Goal: Entertainment & Leisure: Consume media (video, audio)

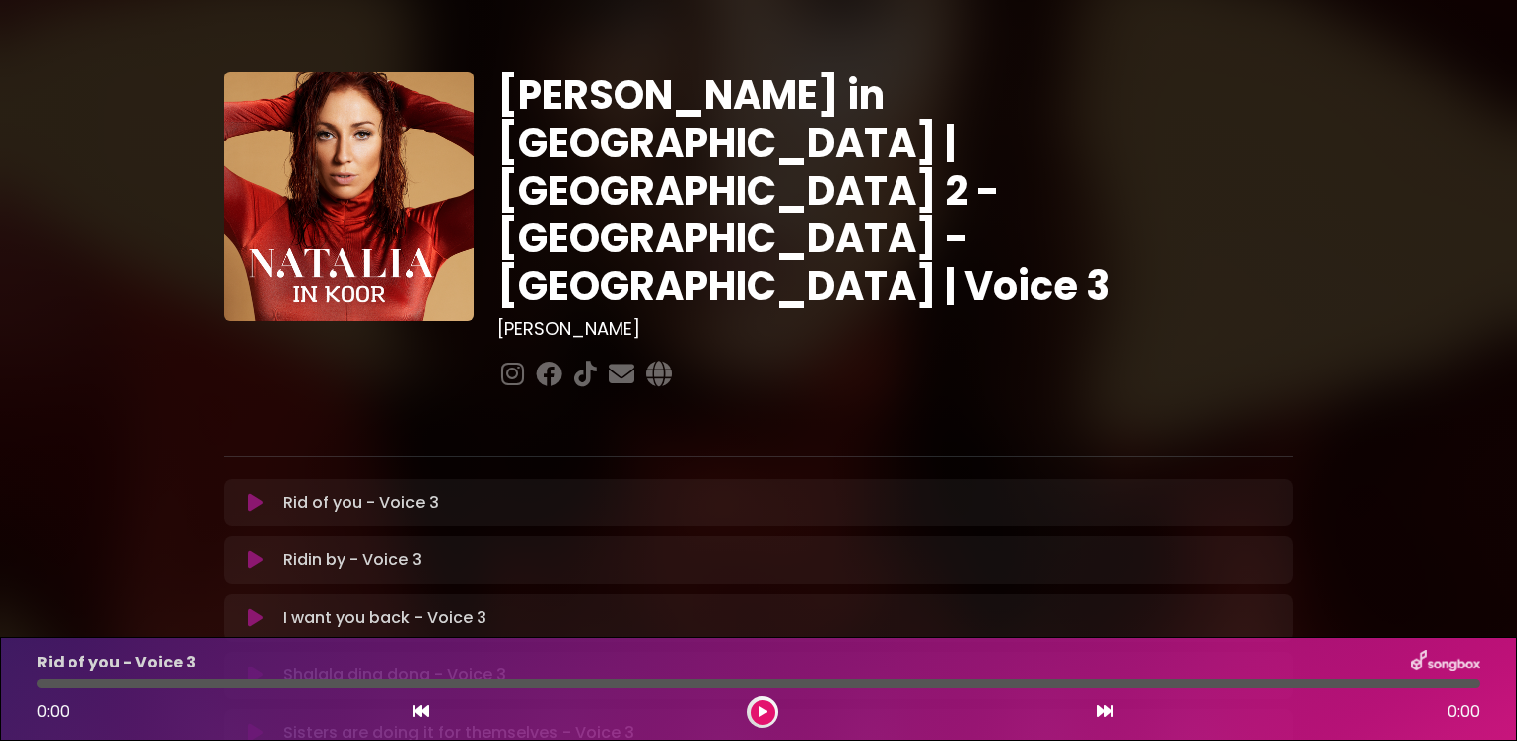
click at [123, 363] on div "[PERSON_NAME] in [GEOGRAPHIC_DATA] | [GEOGRAPHIC_DATA] 2 - [GEOGRAPHIC_DATA] - …" at bounding box center [758, 609] width 1311 height 1170
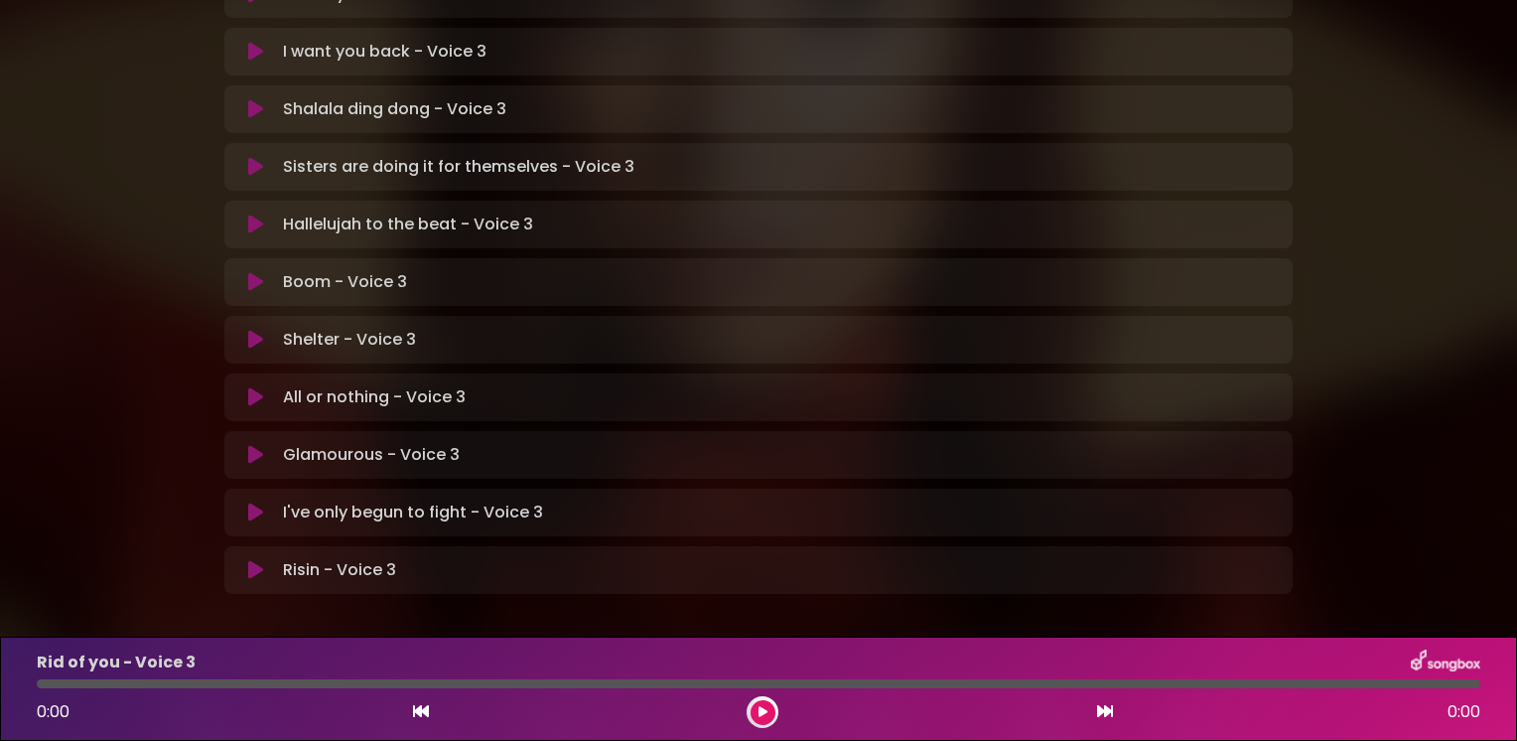
scroll to position [576, 0]
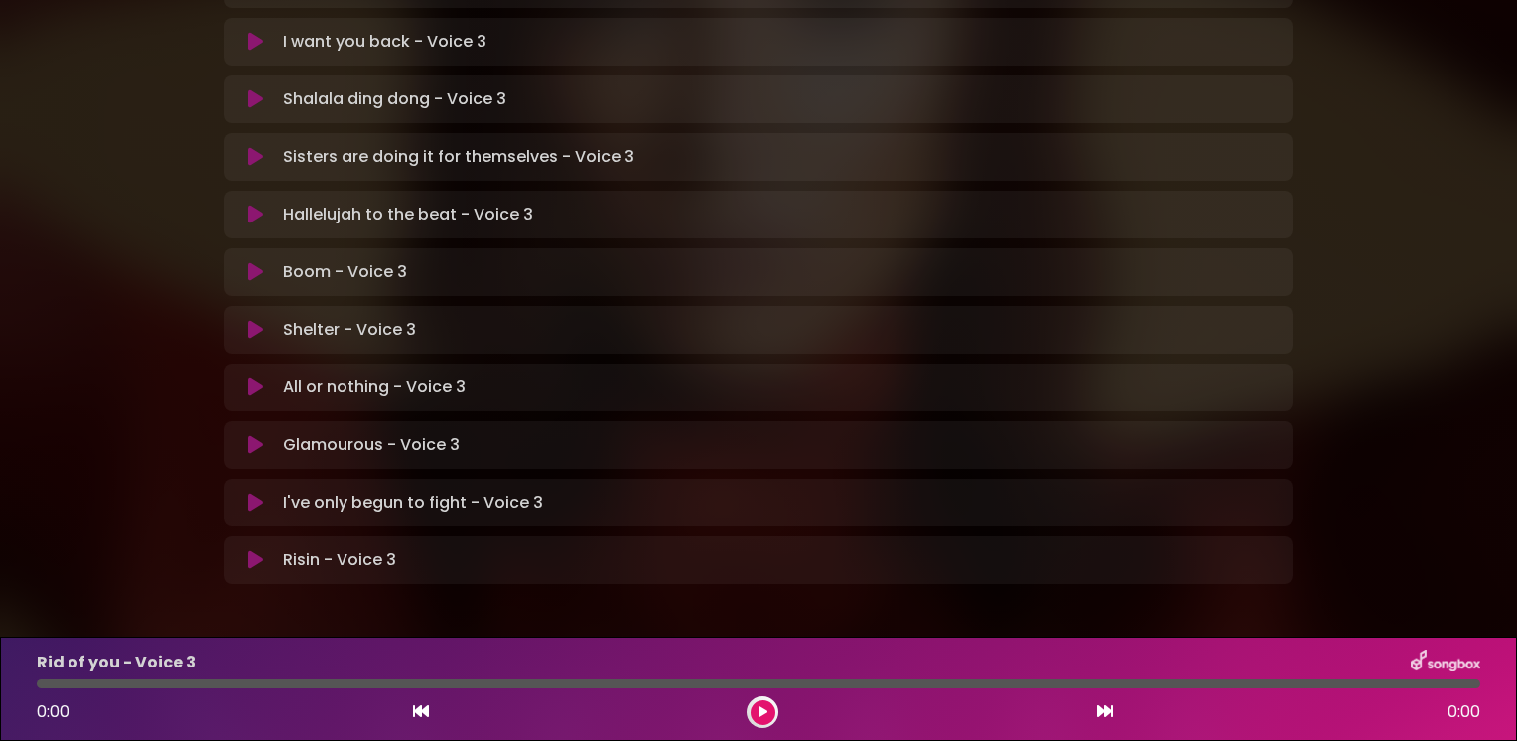
click at [253, 435] on icon at bounding box center [255, 445] width 15 height 20
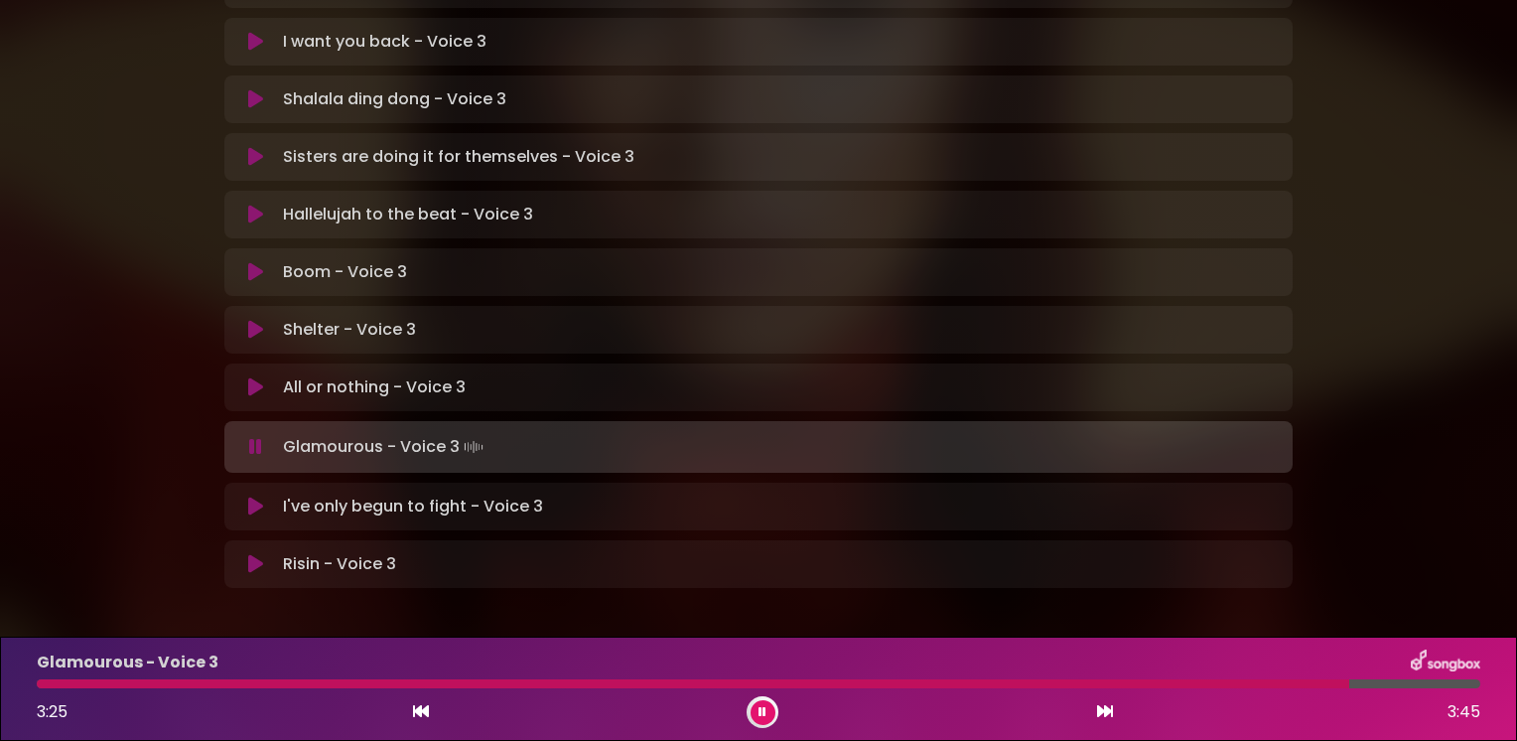
click at [258, 496] on icon at bounding box center [255, 506] width 15 height 20
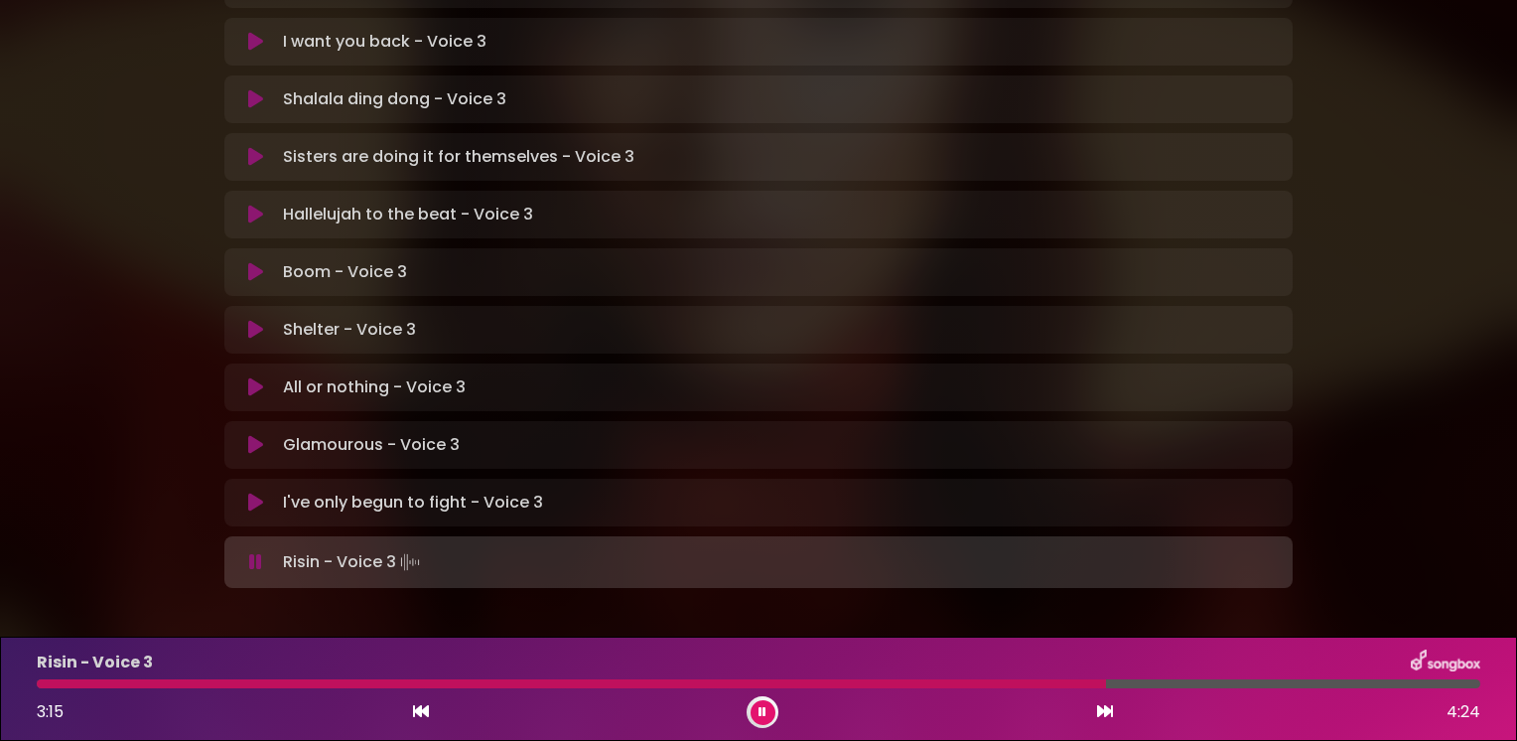
click at [130, 407] on div "[PERSON_NAME] in [GEOGRAPHIC_DATA] | [GEOGRAPHIC_DATA] 2 - [GEOGRAPHIC_DATA] - …" at bounding box center [758, 35] width 1311 height 1174
click at [262, 205] on button at bounding box center [255, 215] width 39 height 20
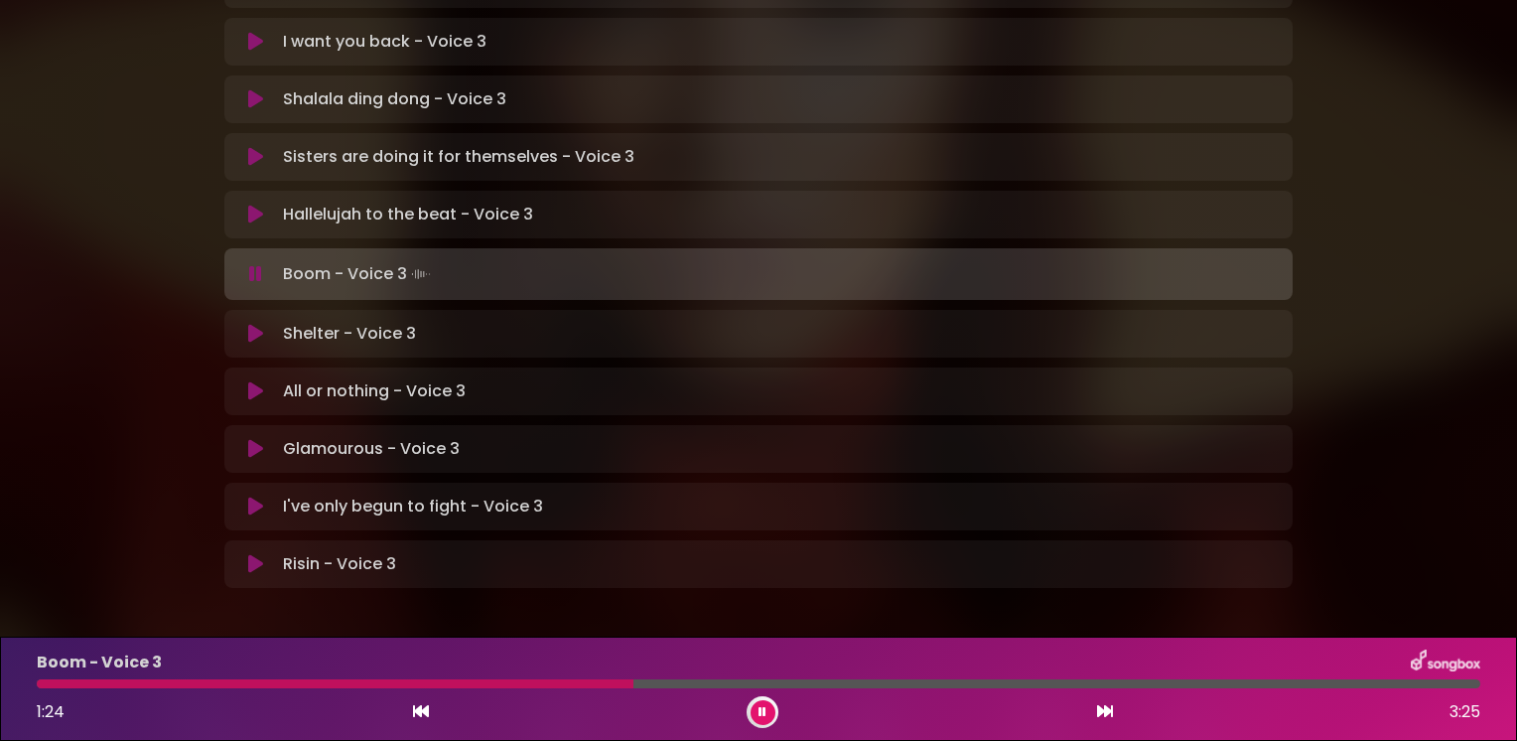
click at [116, 148] on div "[PERSON_NAME] in [GEOGRAPHIC_DATA] | [GEOGRAPHIC_DATA] 2 - [GEOGRAPHIC_DATA] - …" at bounding box center [758, 35] width 1311 height 1174
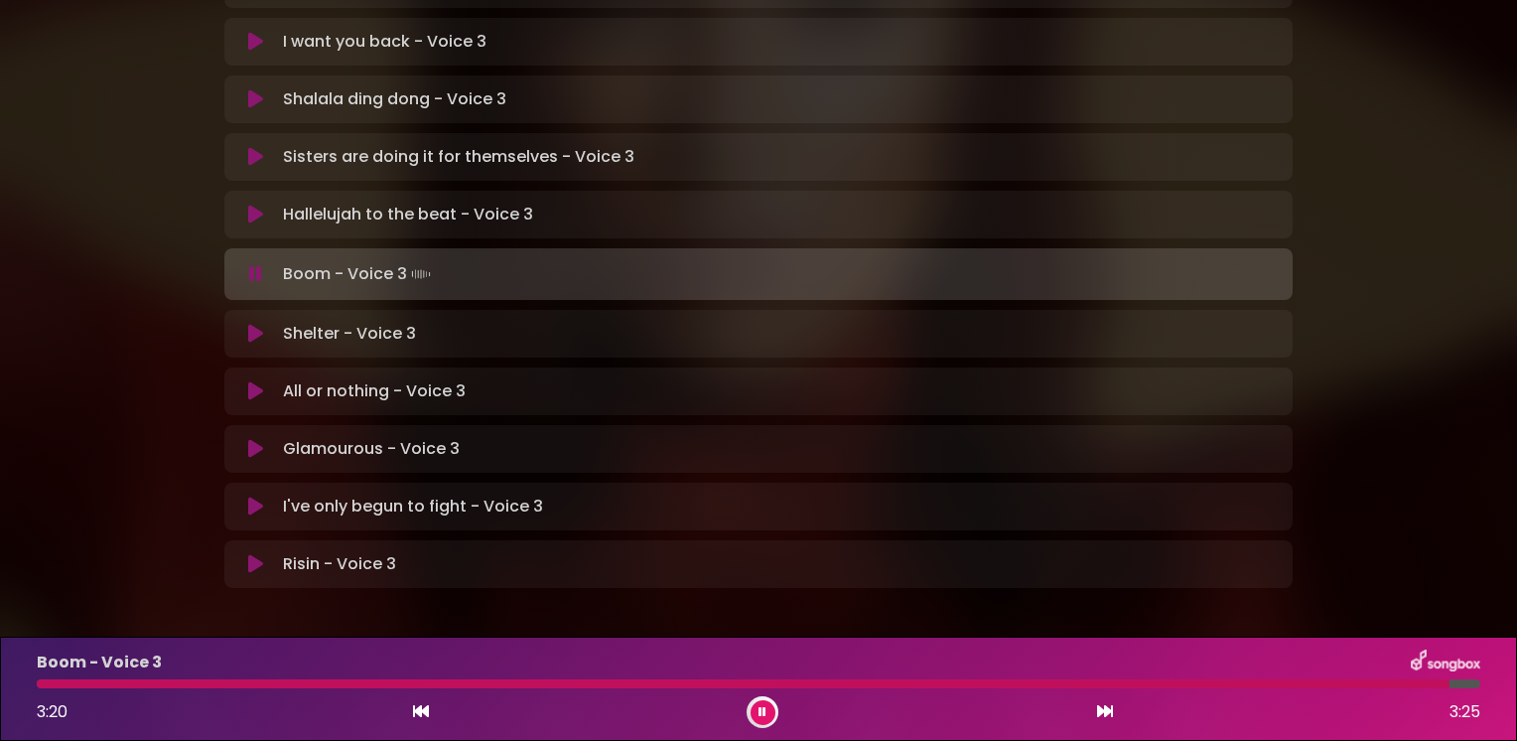
click at [763, 709] on icon at bounding box center [763, 712] width 8 height 12
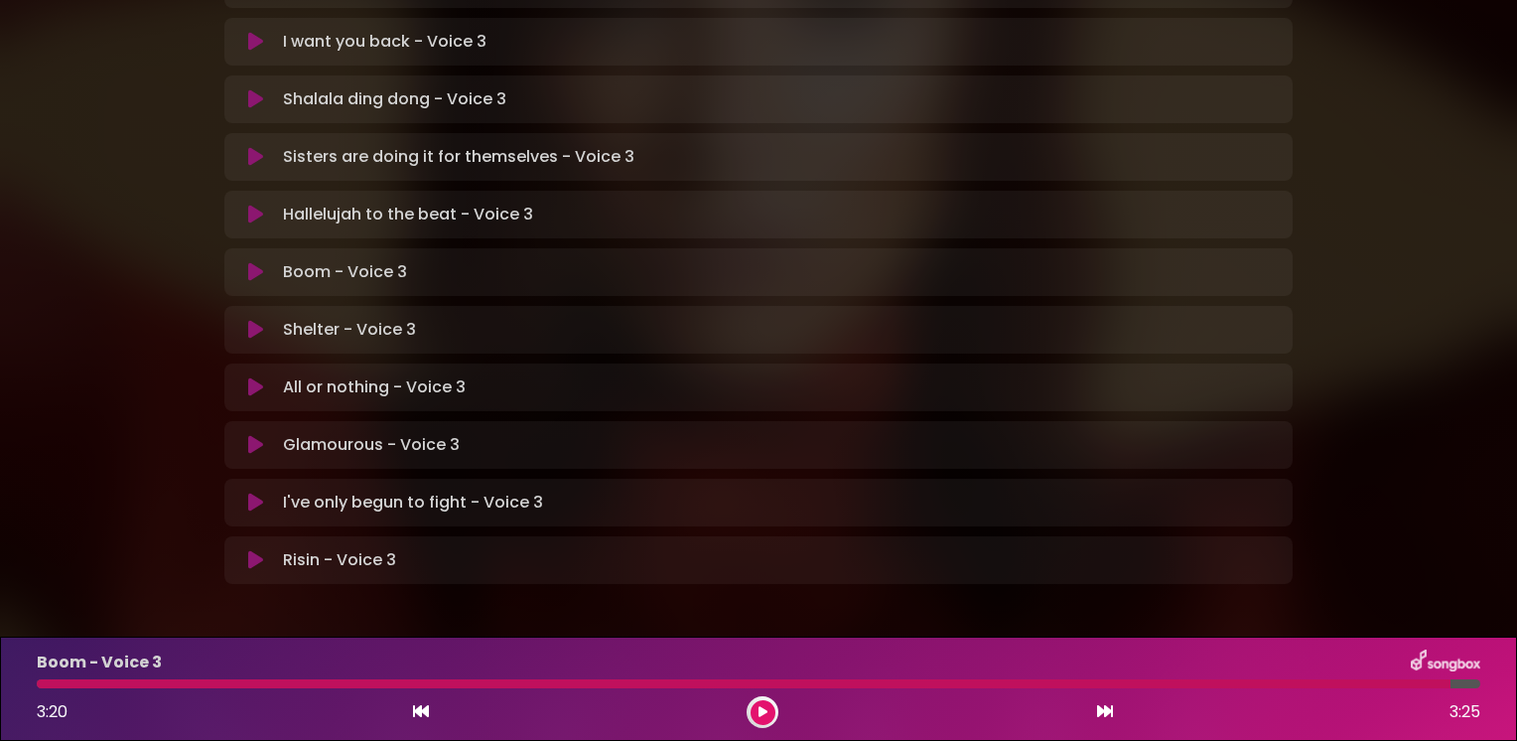
click at [763, 709] on icon at bounding box center [763, 712] width 9 height 12
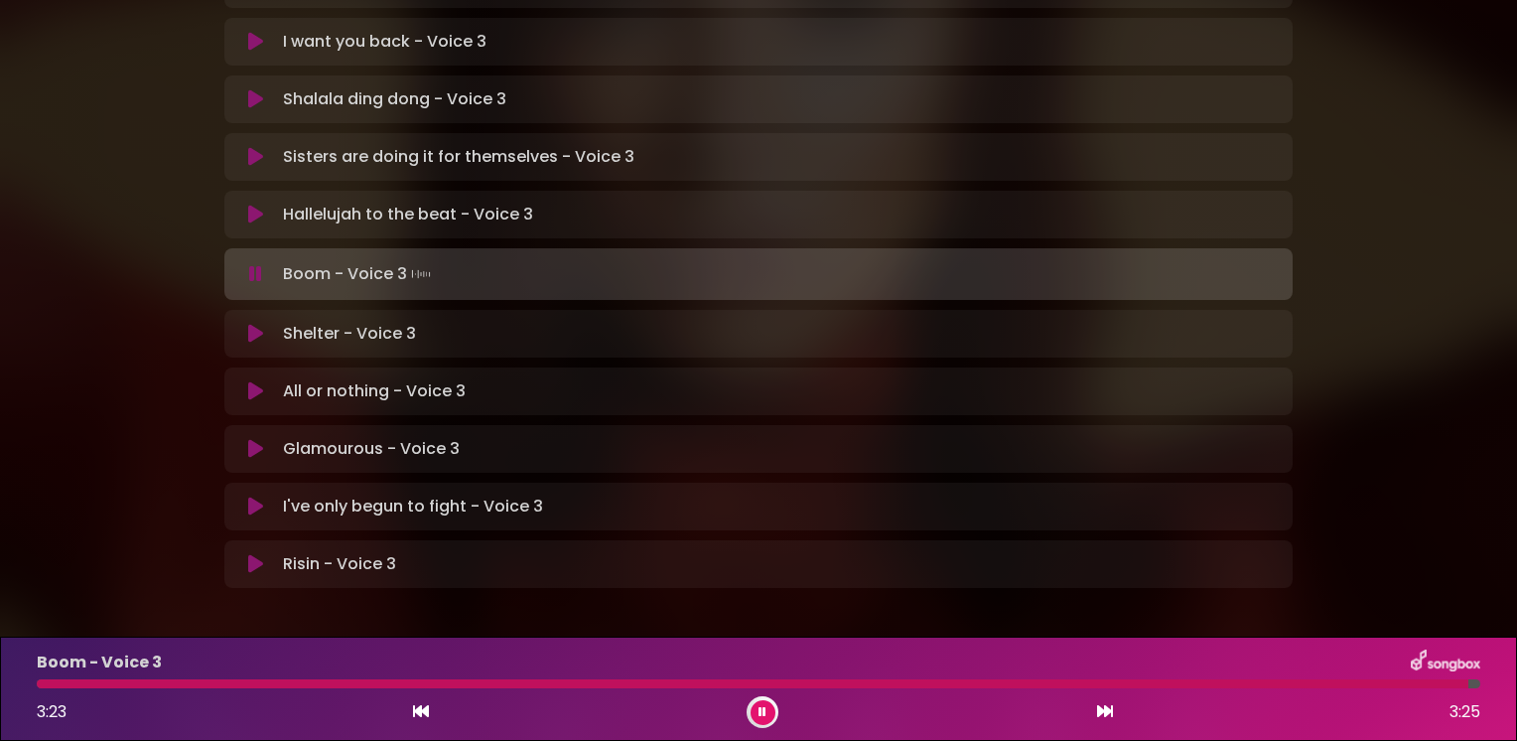
click at [249, 324] on icon at bounding box center [255, 334] width 15 height 20
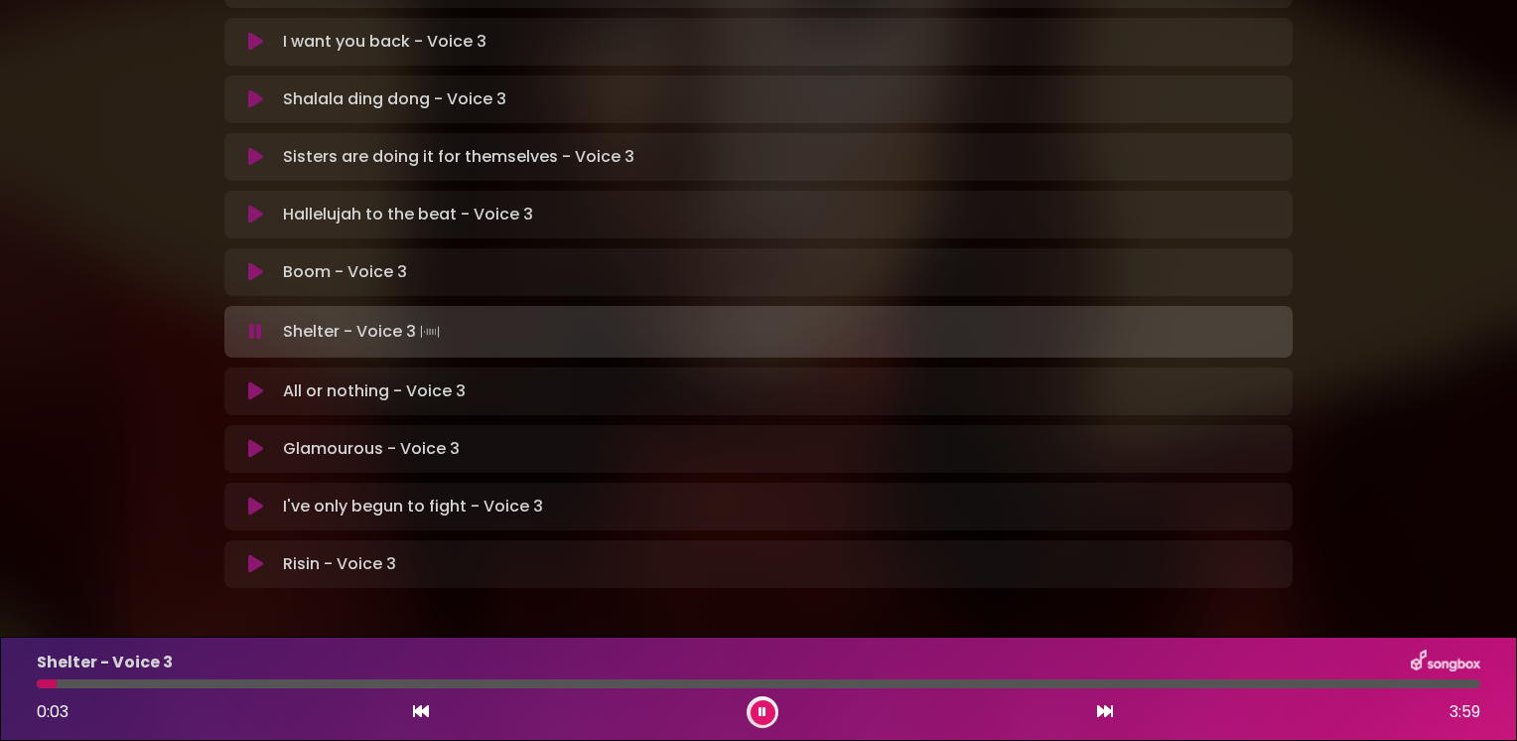
click at [145, 693] on div "Shelter - Voice 3 0:03 3:59" at bounding box center [758, 688] width 1467 height 78
click at [149, 683] on div at bounding box center [759, 683] width 1444 height 9
click at [162, 680] on div at bounding box center [101, 683] width 128 height 9
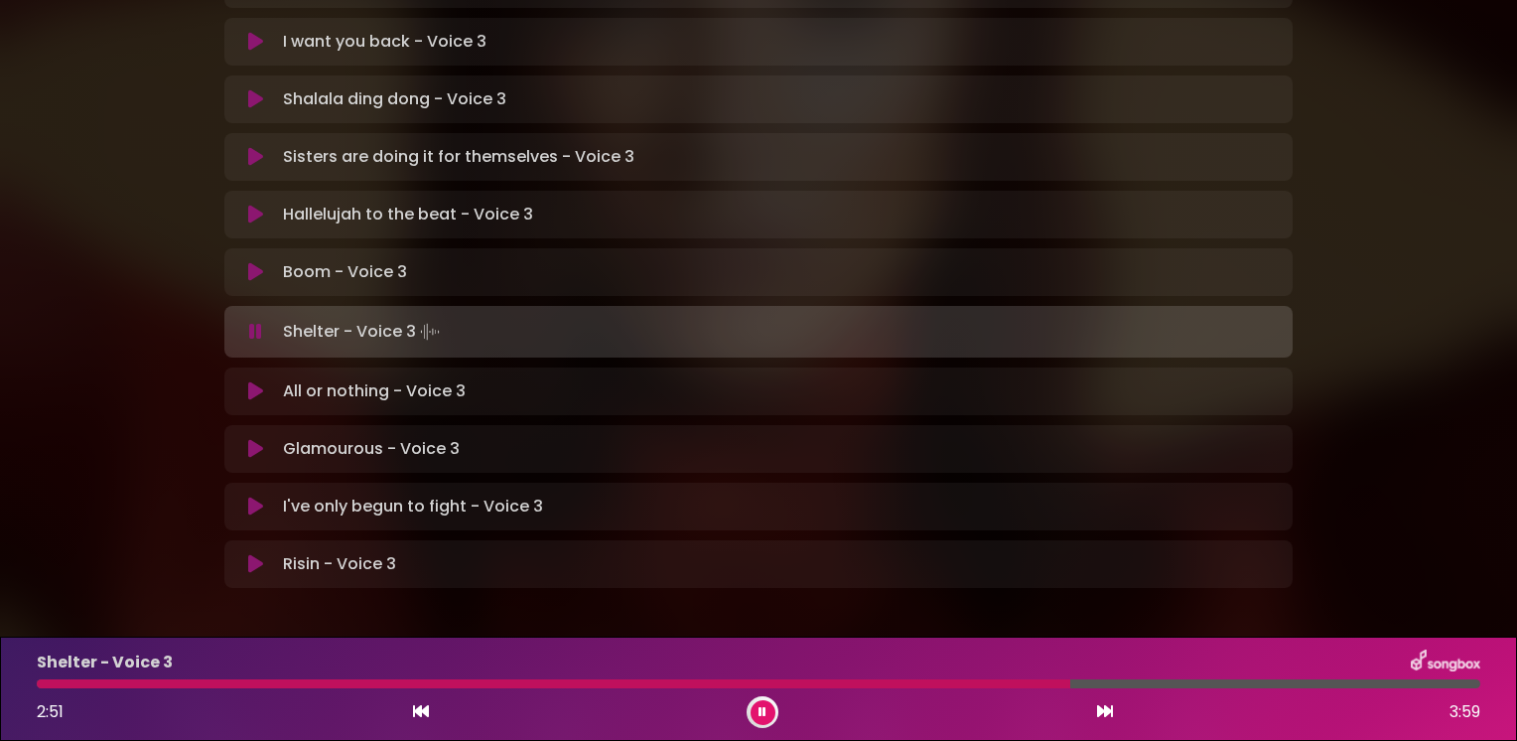
click at [765, 703] on button at bounding box center [763, 712] width 25 height 25
